Goal: Task Accomplishment & Management: Complete application form

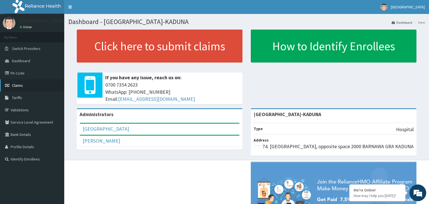
click at [10, 87] on icon at bounding box center [8, 86] width 6 height 4
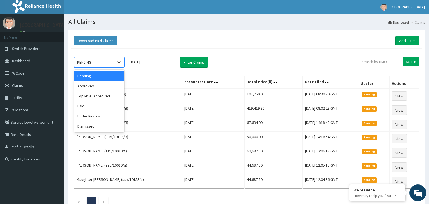
click at [118, 66] on div at bounding box center [119, 62] width 10 height 10
click at [108, 96] on div "Top level Approved" at bounding box center [99, 96] width 50 height 10
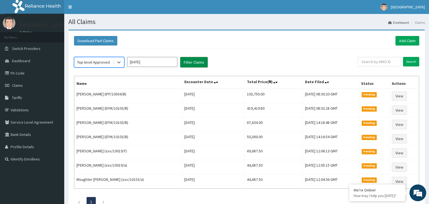
click at [198, 59] on button "Filter Claims" at bounding box center [194, 62] width 28 height 11
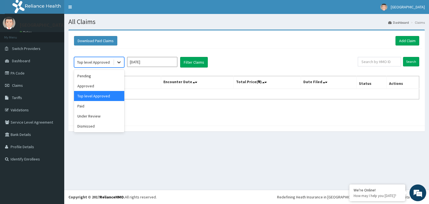
click at [121, 65] on div at bounding box center [119, 62] width 10 height 10
click at [97, 108] on div "Paid" at bounding box center [99, 106] width 50 height 10
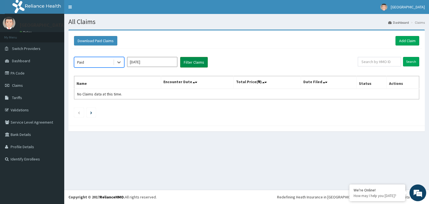
click at [191, 66] on button "Filter Claims" at bounding box center [194, 62] width 28 height 11
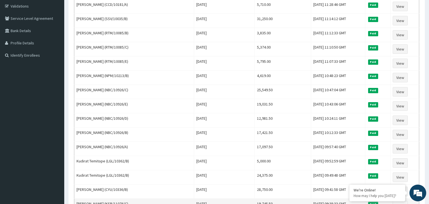
scroll to position [29, 0]
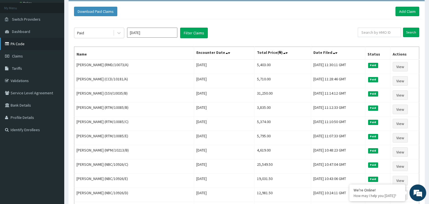
click at [31, 45] on link "PA Code" at bounding box center [32, 44] width 64 height 12
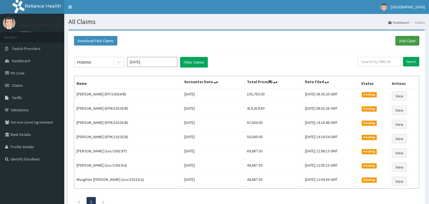
click at [406, 42] on link "Add Claim" at bounding box center [408, 40] width 24 height 9
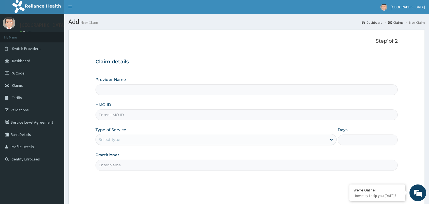
paste input "SFA/13856/A"
type input "SFA/13856/A"
type input "[GEOGRAPHIC_DATA]-KADUNA"
type input "SFA/13856/A"
click at [125, 146] on div "Provider Name Harmony Hospital-KADUNA HMO ID SFA/13856/A Type of Service Select…" at bounding box center [247, 124] width 303 height 94
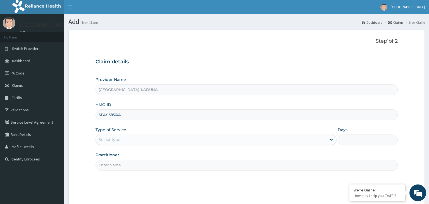
click at [127, 140] on div "Select type" at bounding box center [211, 139] width 231 height 9
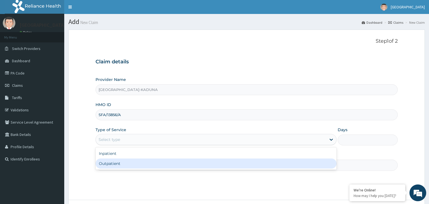
click at [118, 161] on div "Outpatient" at bounding box center [216, 164] width 241 height 10
type input "1"
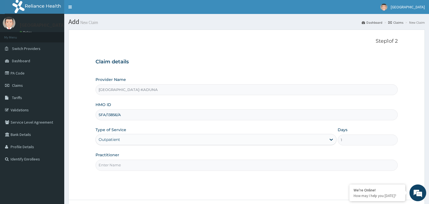
click at [120, 165] on input "Practitioner" at bounding box center [247, 165] width 303 height 11
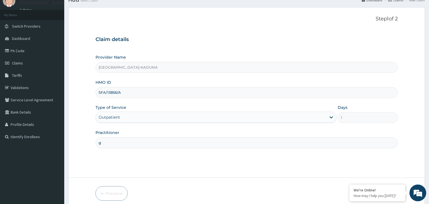
scroll to position [46, 0]
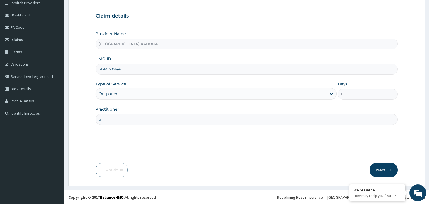
type input "g"
click at [375, 168] on button "Next" at bounding box center [384, 170] width 28 height 15
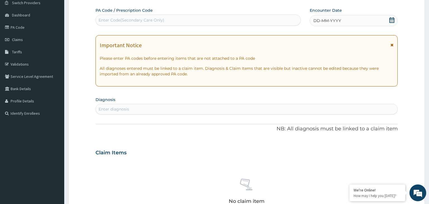
click at [168, 27] on div "PA Code / Prescription Code Enter Code(Secondary Care Only) Encounter Date DD-M…" at bounding box center [247, 152] width 303 height 289
click at [165, 22] on div "Enter Code(Secondary Care Only)" at bounding box center [198, 20] width 205 height 9
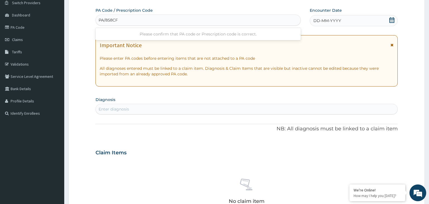
type input "PA/858CFC"
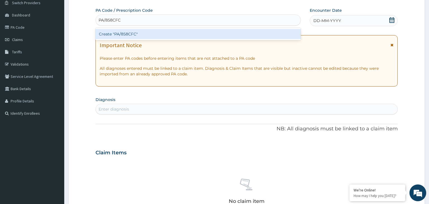
click at [134, 35] on div "Create "PA/858CFC"" at bounding box center [199, 34] width 206 height 10
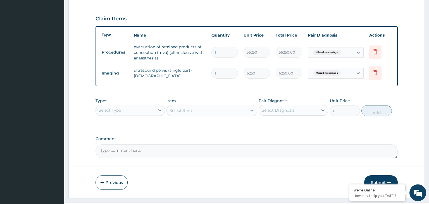
scroll to position [193, 0]
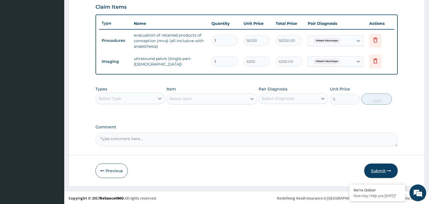
click at [380, 170] on button "Submit" at bounding box center [381, 171] width 34 height 15
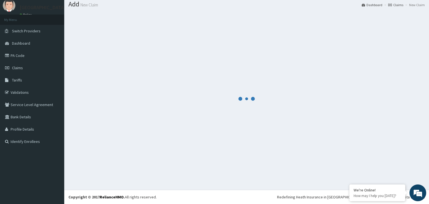
scroll to position [17, 0]
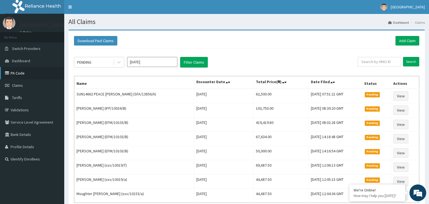
click at [28, 73] on link "PA Code" at bounding box center [32, 73] width 64 height 12
